Goal: Task Accomplishment & Management: Complete application form

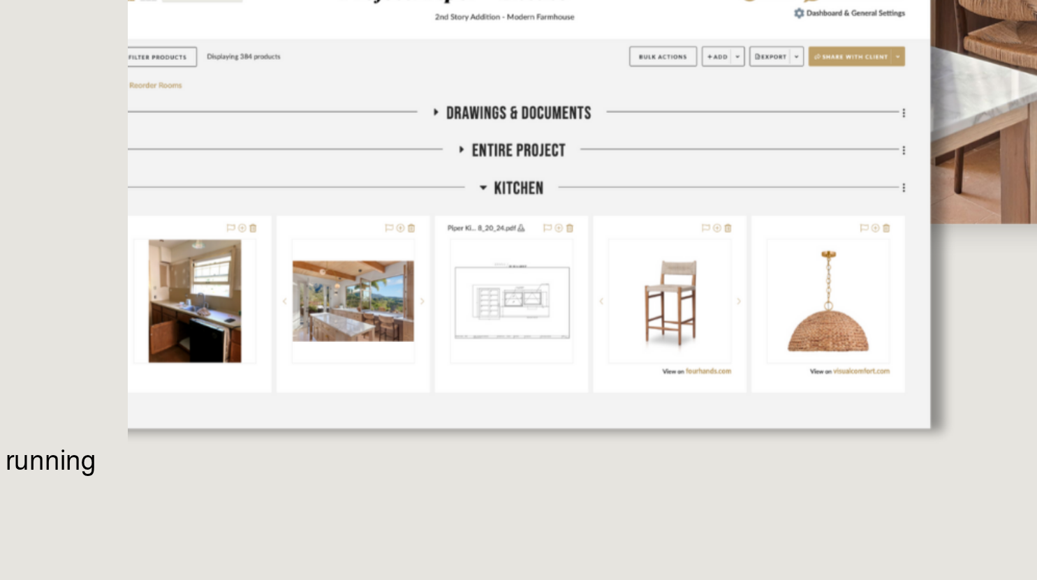
click at [596, 336] on div at bounding box center [698, 213] width 513 height 576
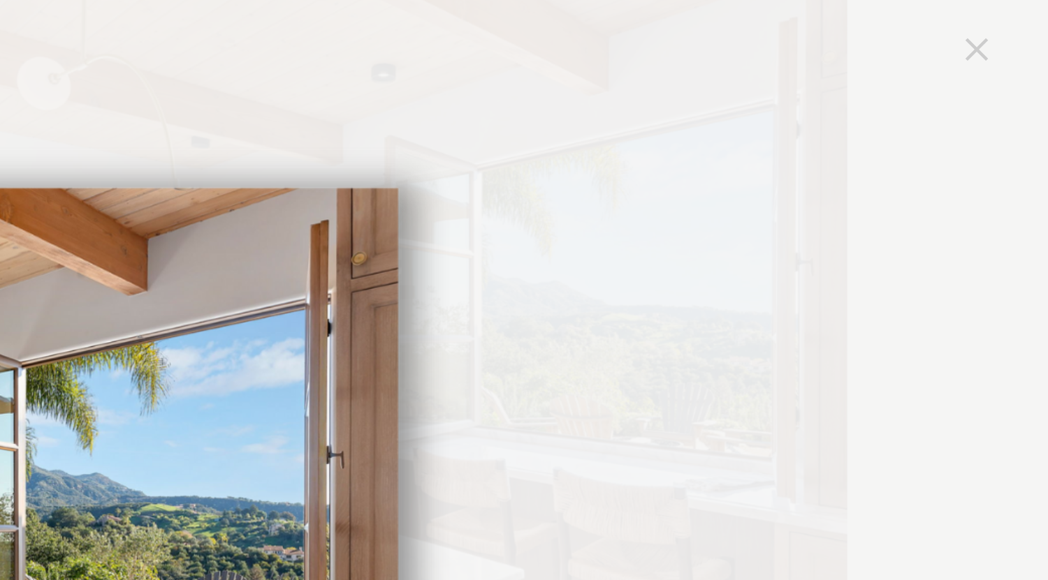
click at [1016, 13] on link "Close" at bounding box center [1018, 20] width 17 height 17
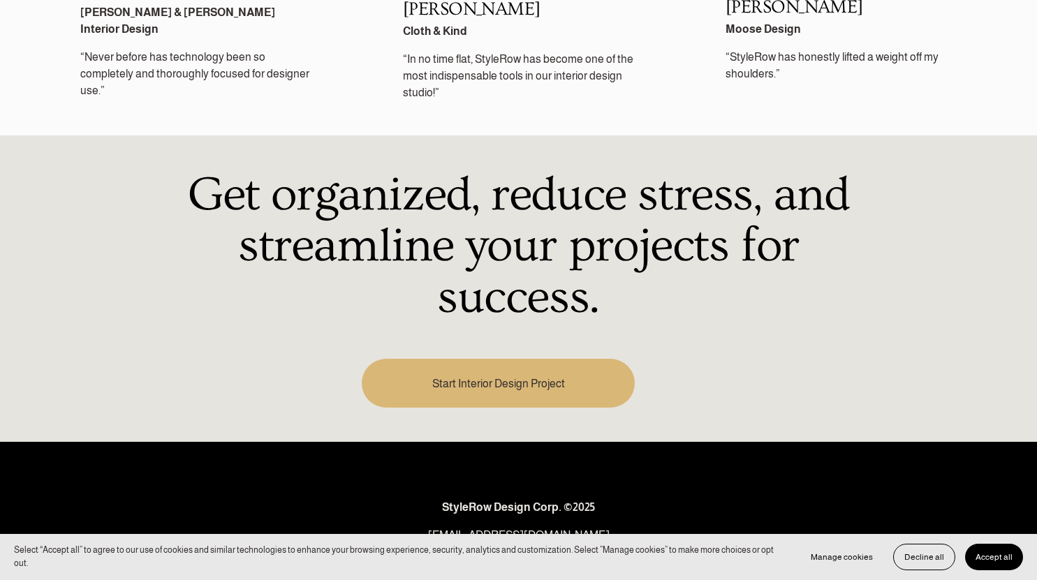
scroll to position [1943, 0]
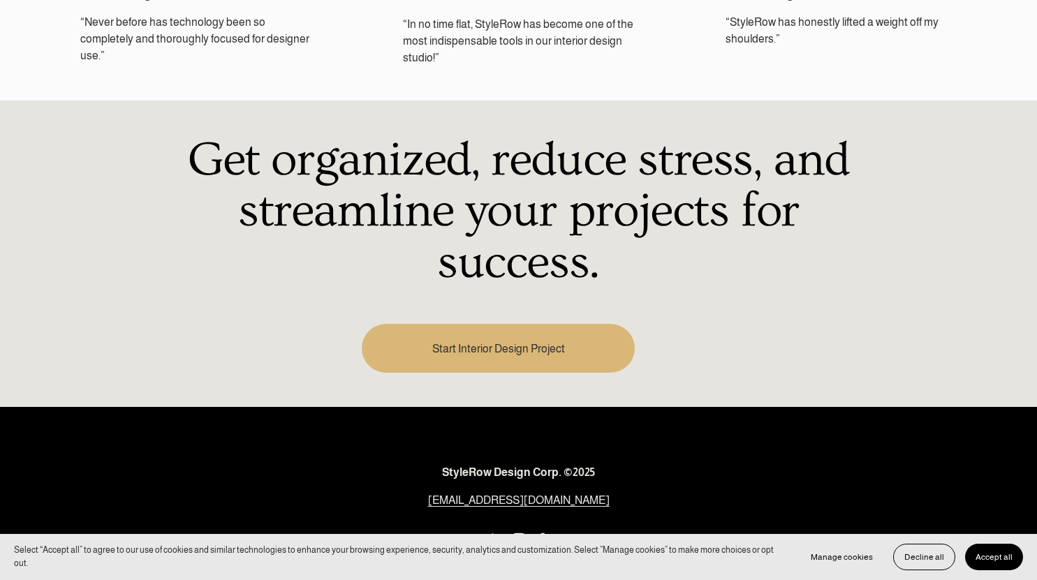
click at [527, 352] on link "Start Interior Design Project" at bounding box center [498, 348] width 273 height 49
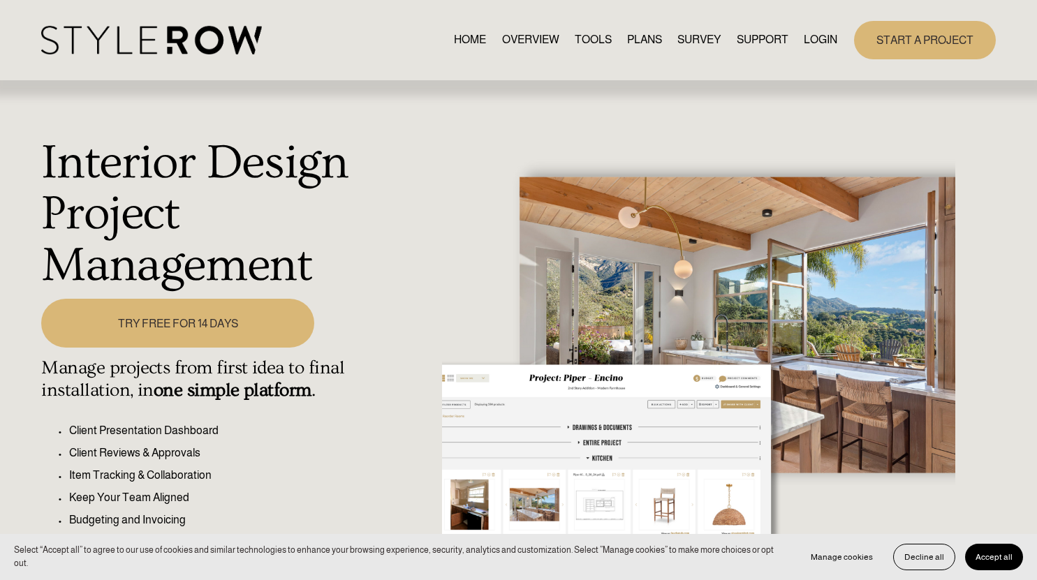
click at [230, 340] on link "TRY FREE FOR 14 DAYS" at bounding box center [177, 323] width 273 height 49
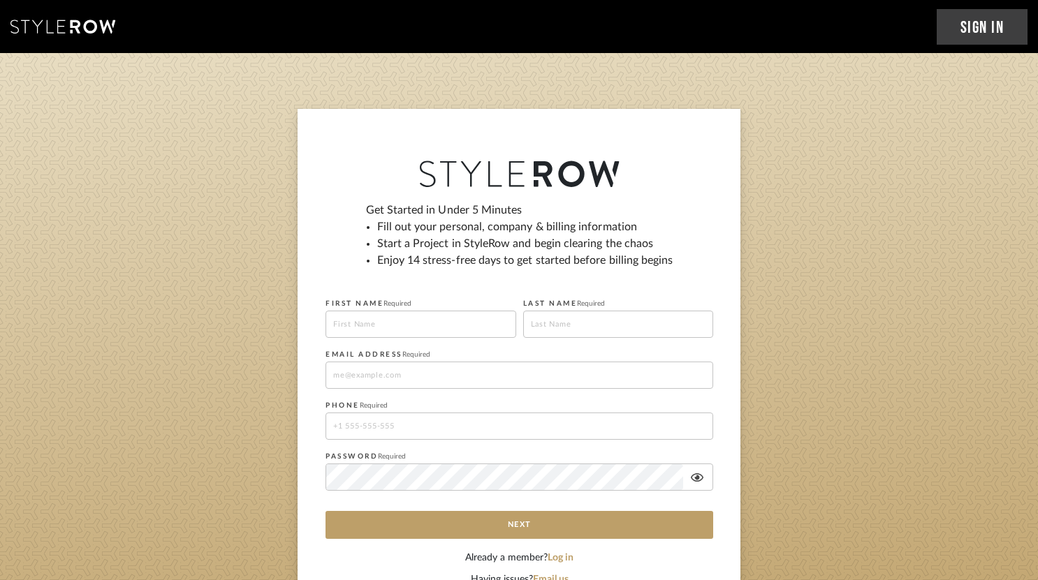
click at [393, 331] on input at bounding box center [420, 324] width 191 height 27
type input "Kaley"
type input "Pulliam"
type input "kaley.pulliam@gmail.com"
type input "15028279254"
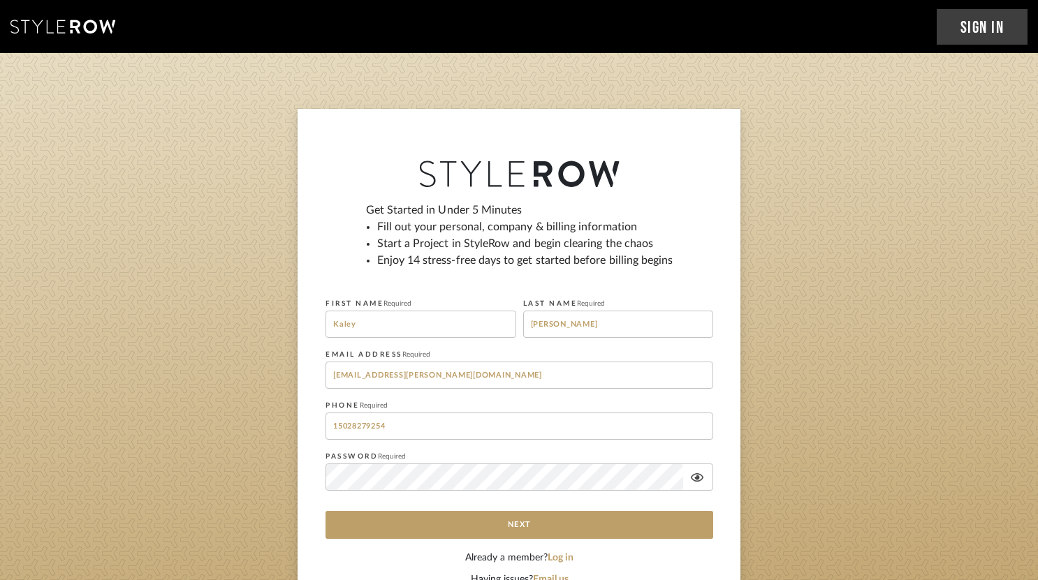
click at [301, 476] on div "Get Started in Under 5 Minutes Fill out your personal, company & billing inform…" at bounding box center [518, 365] width 443 height 513
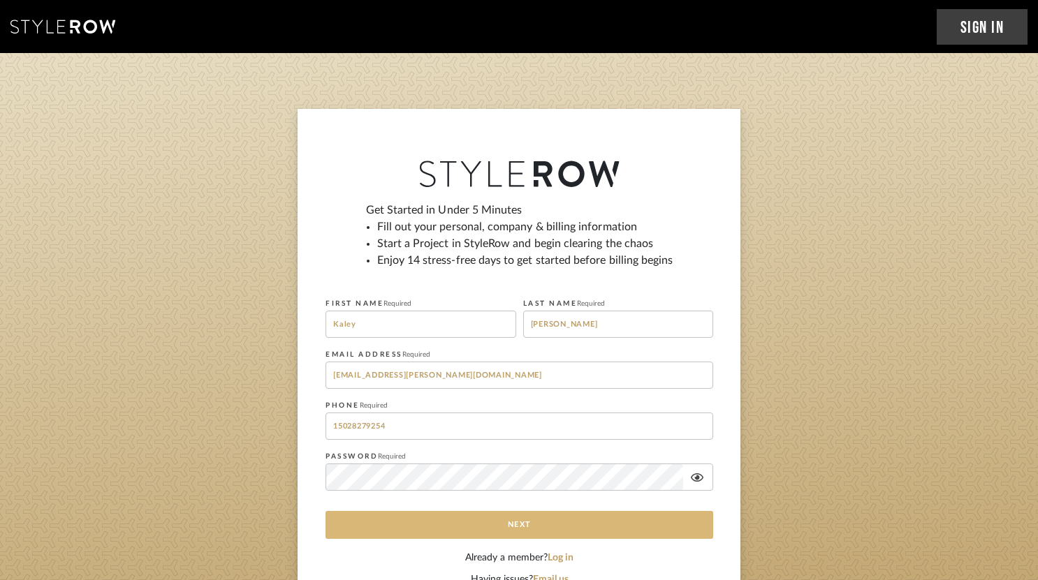
click at [369, 521] on button "Next" at bounding box center [519, 525] width 388 height 28
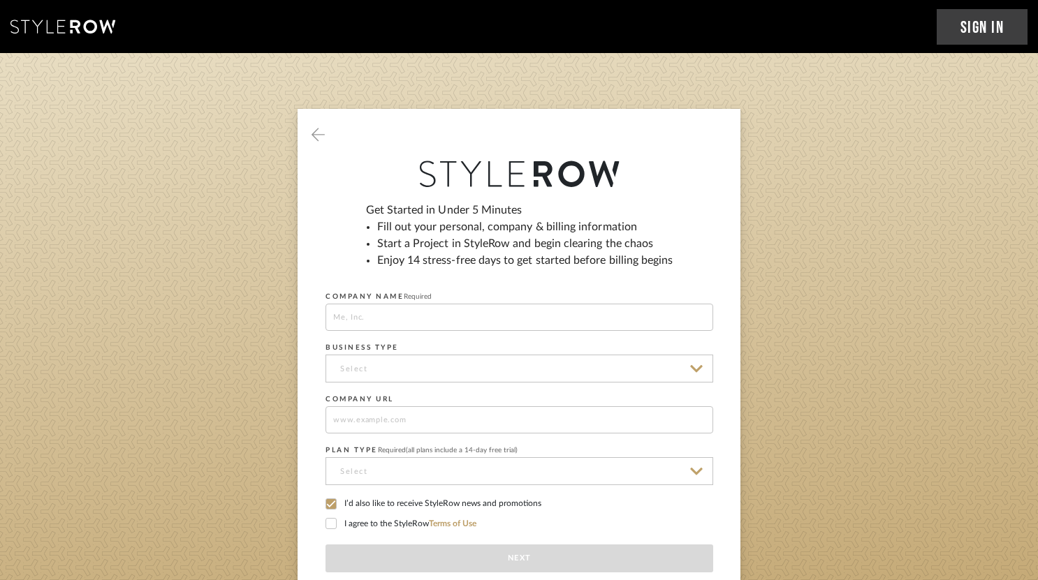
click at [379, 325] on input at bounding box center [519, 317] width 388 height 27
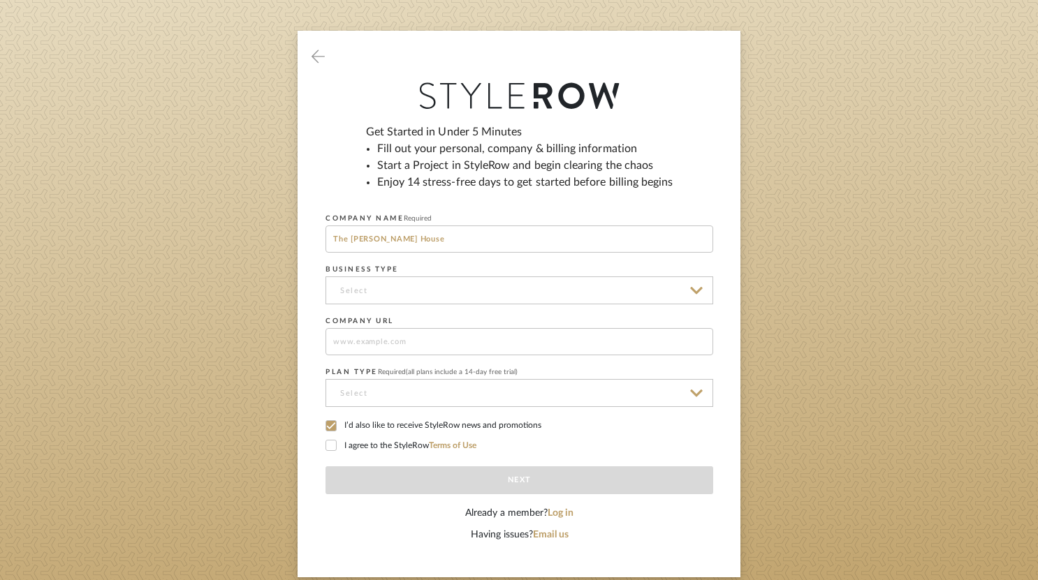
scroll to position [85, 0]
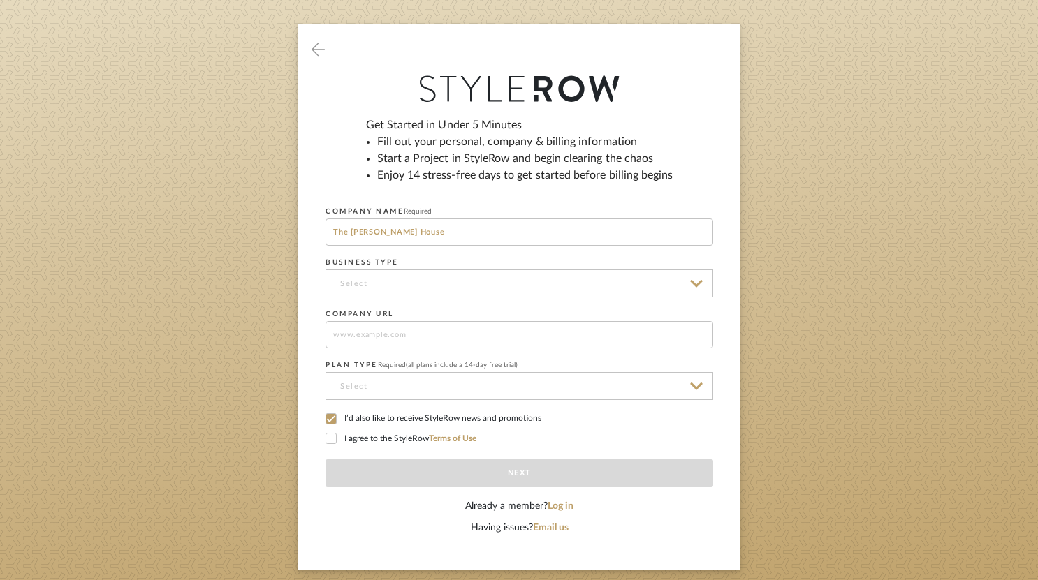
type input "The Jean House"
click at [365, 290] on input at bounding box center [519, 284] width 388 height 28
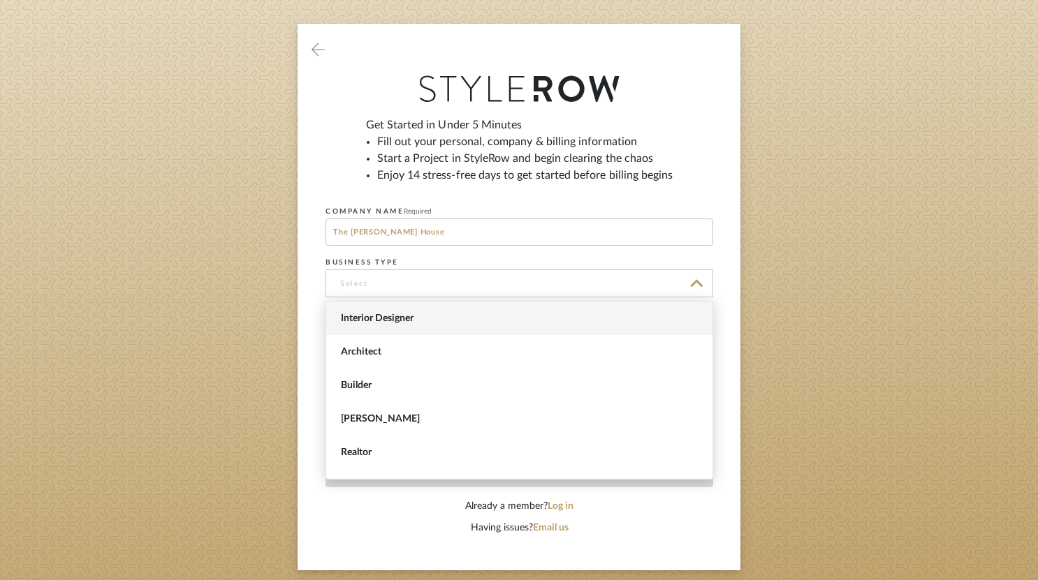
click at [385, 311] on span "Interior Designer" at bounding box center [519, 319] width 386 height 34
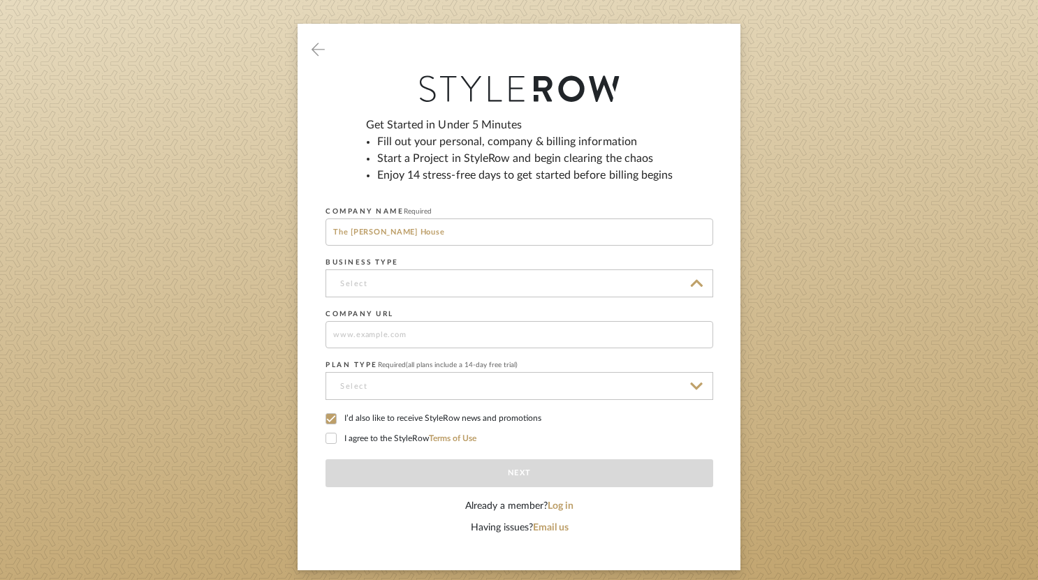
type input "Interior Designer"
click at [490, 394] on input at bounding box center [519, 386] width 388 height 28
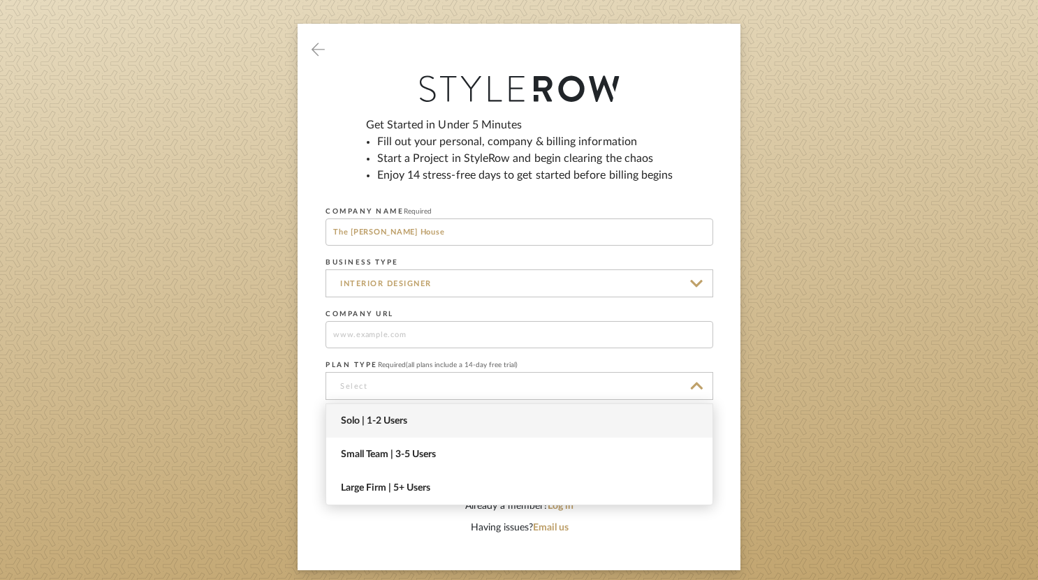
click at [418, 420] on span "Solo | 1-2 Users" at bounding box center [521, 422] width 360 height 12
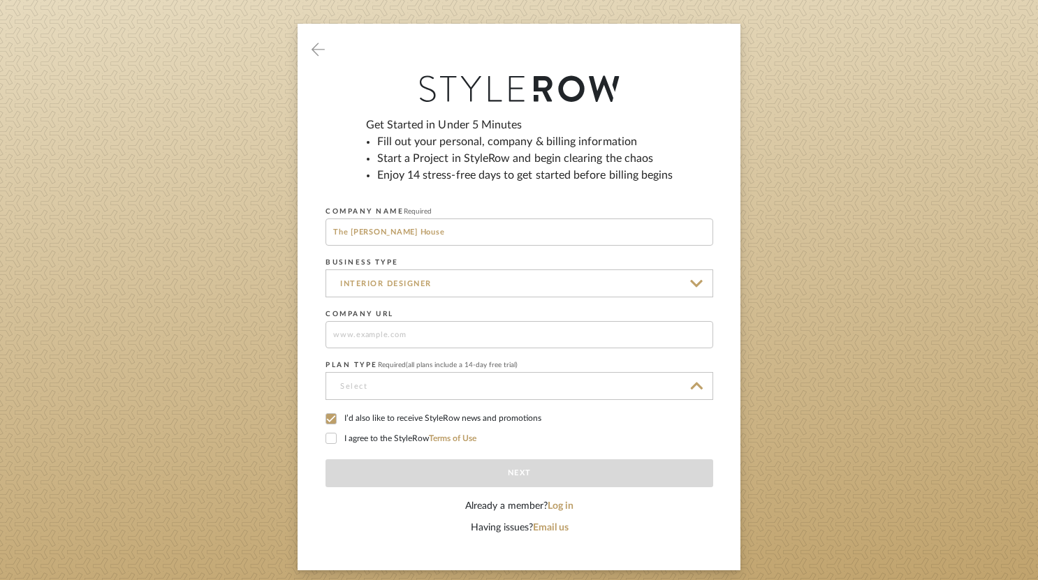
type input "Solo | 1-2 Users"
click at [336, 441] on div at bounding box center [330, 438] width 11 height 11
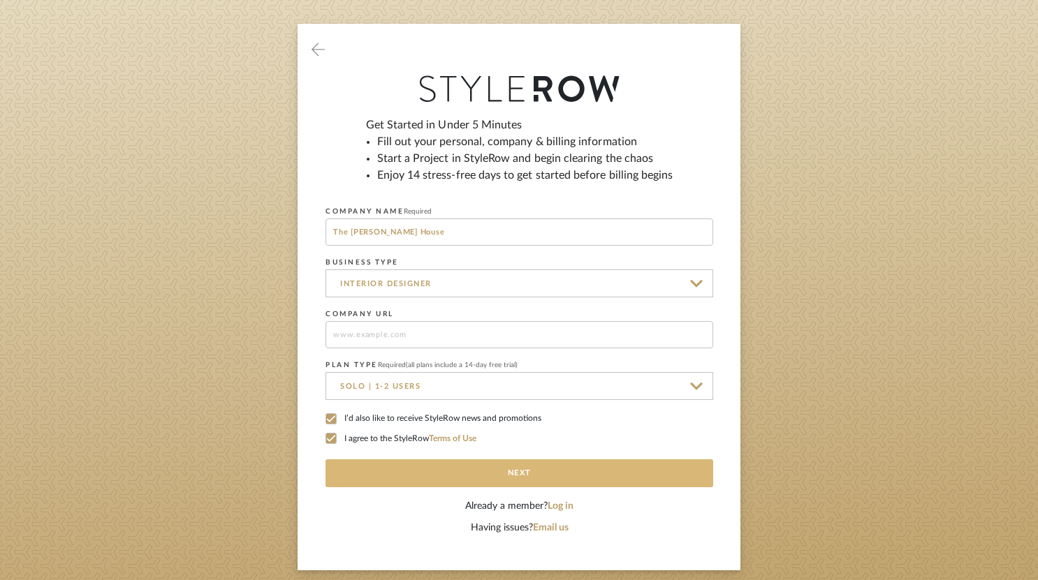
click at [477, 475] on button "Next" at bounding box center [519, 474] width 388 height 28
